Goal: Unclear: Unclear

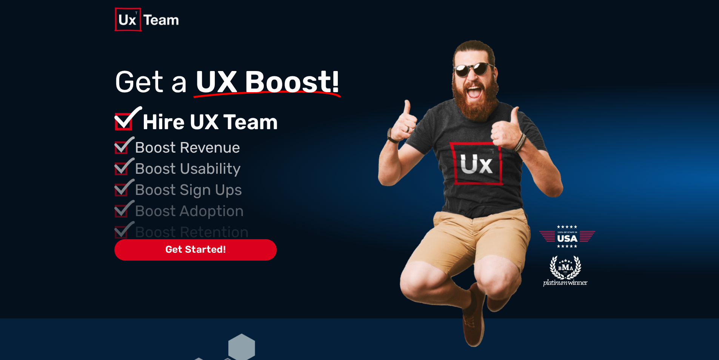
click at [170, 189] on p "Boost Sign Ups" at bounding box center [254, 189] width 239 height 23
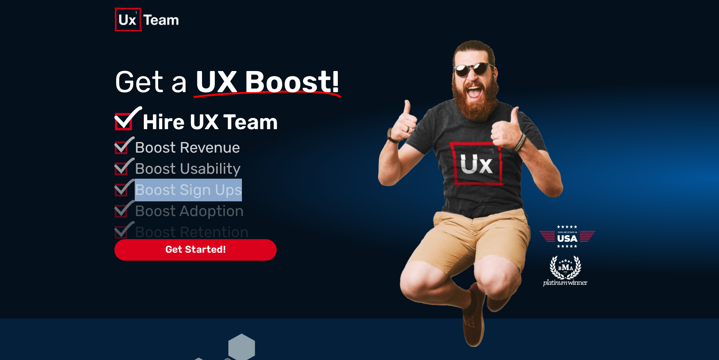
click at [207, 154] on div "Get a UX Boost! Hire UX Team Boost Revenue Boost Usability Boost Sign Ups Boost…" at bounding box center [244, 163] width 260 height 249
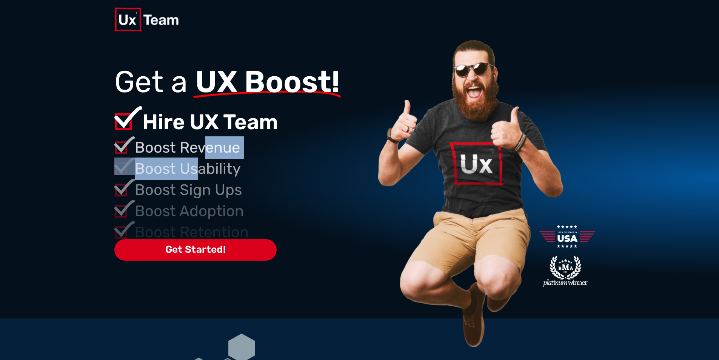
click at [189, 180] on p "Boost Sign Ups" at bounding box center [254, 189] width 239 height 23
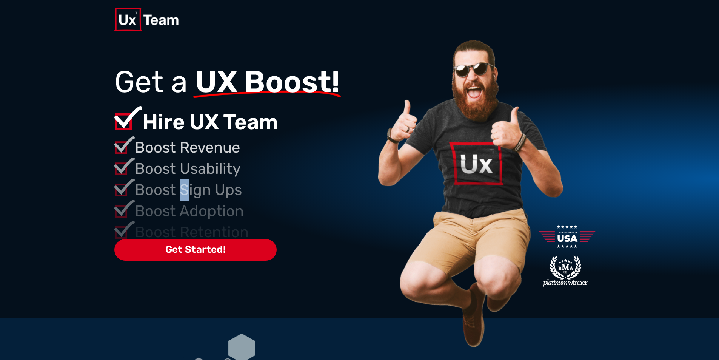
click at [169, 195] on p "Boost Sign Ups" at bounding box center [254, 189] width 239 height 23
click at [169, 194] on p "Boost Sign Ups" at bounding box center [254, 189] width 239 height 23
click at [169, 193] on p "Boost Sign Ups" at bounding box center [254, 189] width 239 height 23
click at [154, 182] on p "Boost Sign Ups" at bounding box center [254, 189] width 239 height 23
click at [152, 181] on p "Boost Sign Ups" at bounding box center [254, 189] width 239 height 23
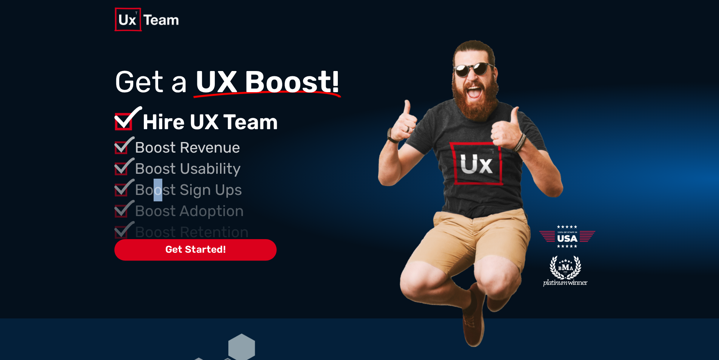
click at [166, 192] on p "Boost Sign Ups" at bounding box center [254, 189] width 239 height 23
click at [169, 195] on p "Boost Sign Ups" at bounding box center [254, 189] width 239 height 23
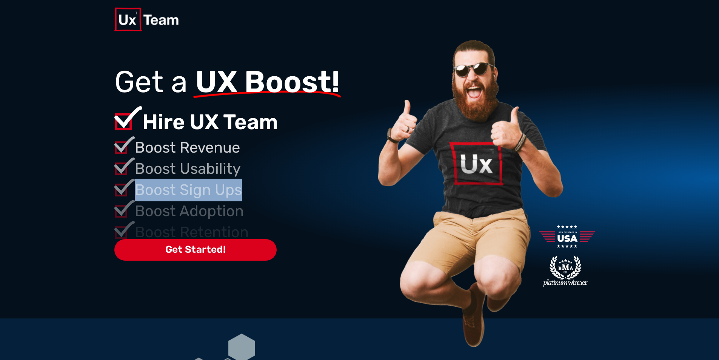
click at [169, 195] on p "Boost Sign Ups" at bounding box center [254, 189] width 239 height 23
click at [169, 202] on p "Boost Adoption" at bounding box center [254, 211] width 239 height 23
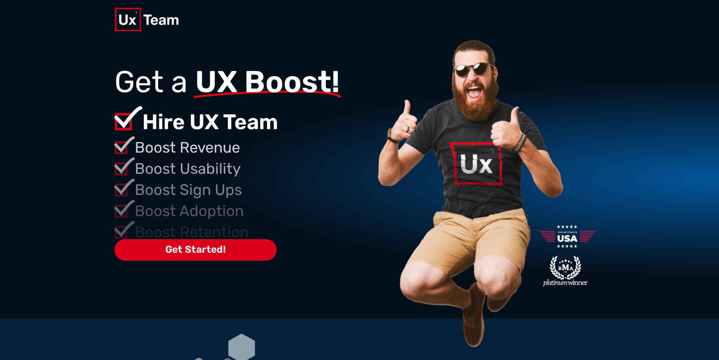
click at [171, 205] on div "Get a UX Boost! Hire UX Team Boost Revenue Boost Usability Boost Sign Ups Boost…" at bounding box center [244, 163] width 260 height 249
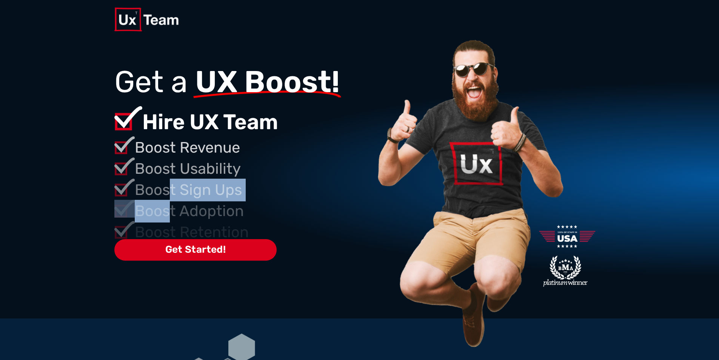
click at [169, 195] on p "Boost Sign Ups" at bounding box center [254, 189] width 239 height 23
